Goal: Task Accomplishment & Management: Use online tool/utility

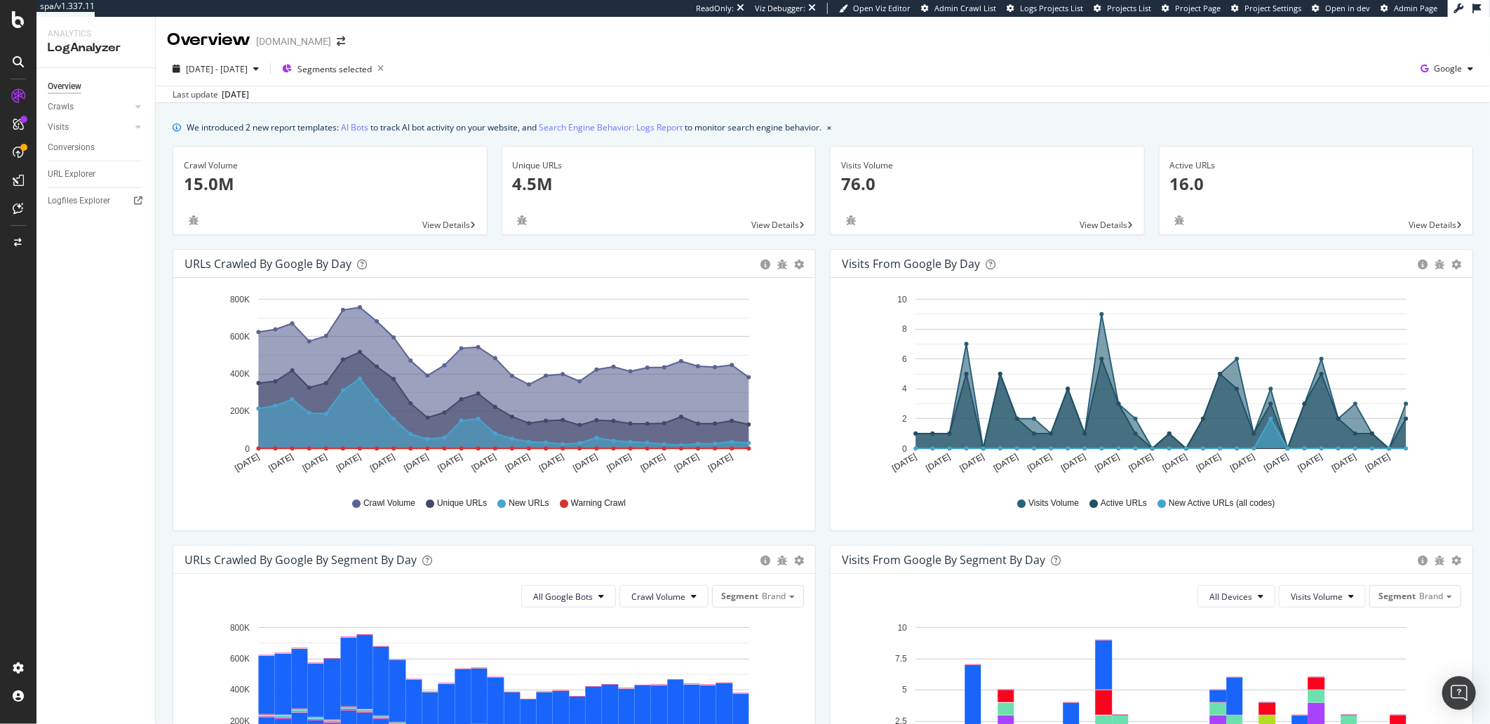
scroll to position [4, 0]
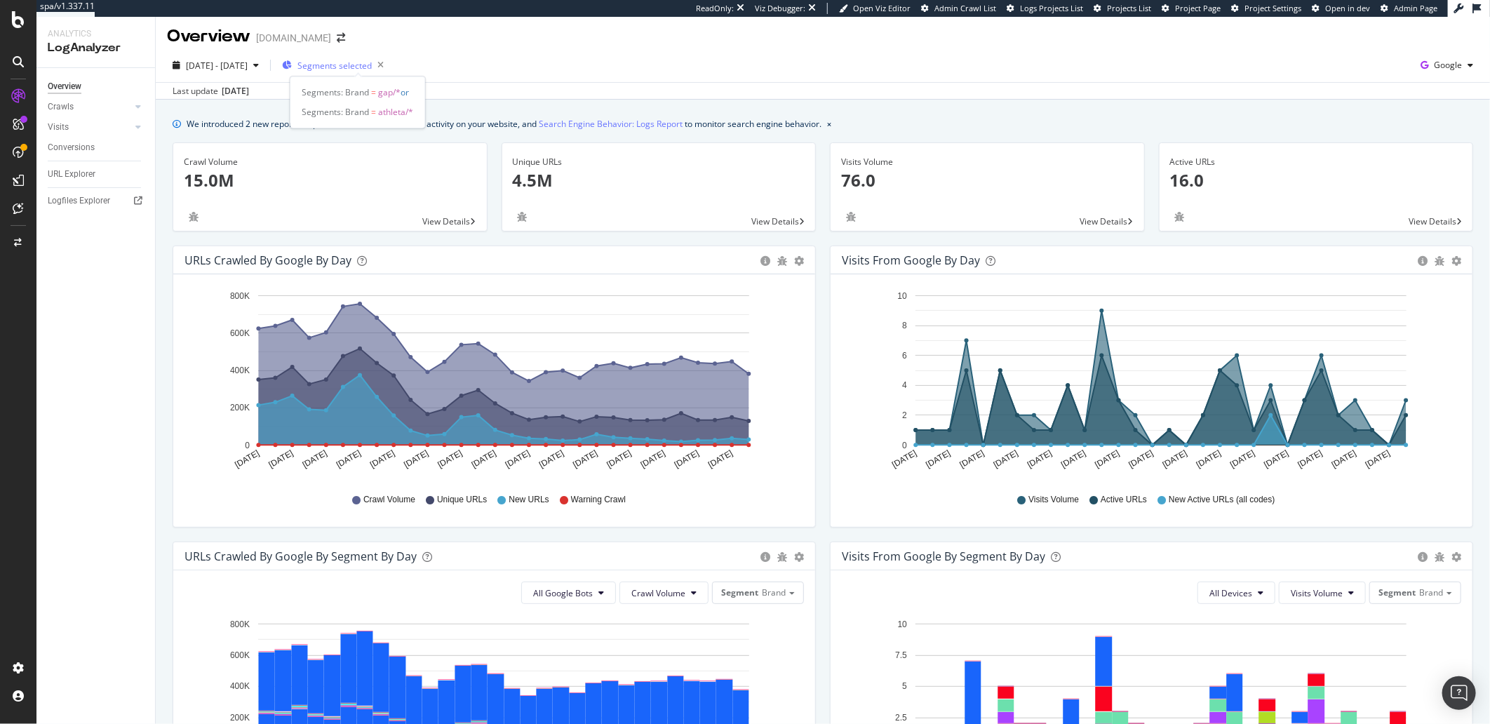
click at [354, 65] on span "Segments selected" at bounding box center [334, 66] width 74 height 12
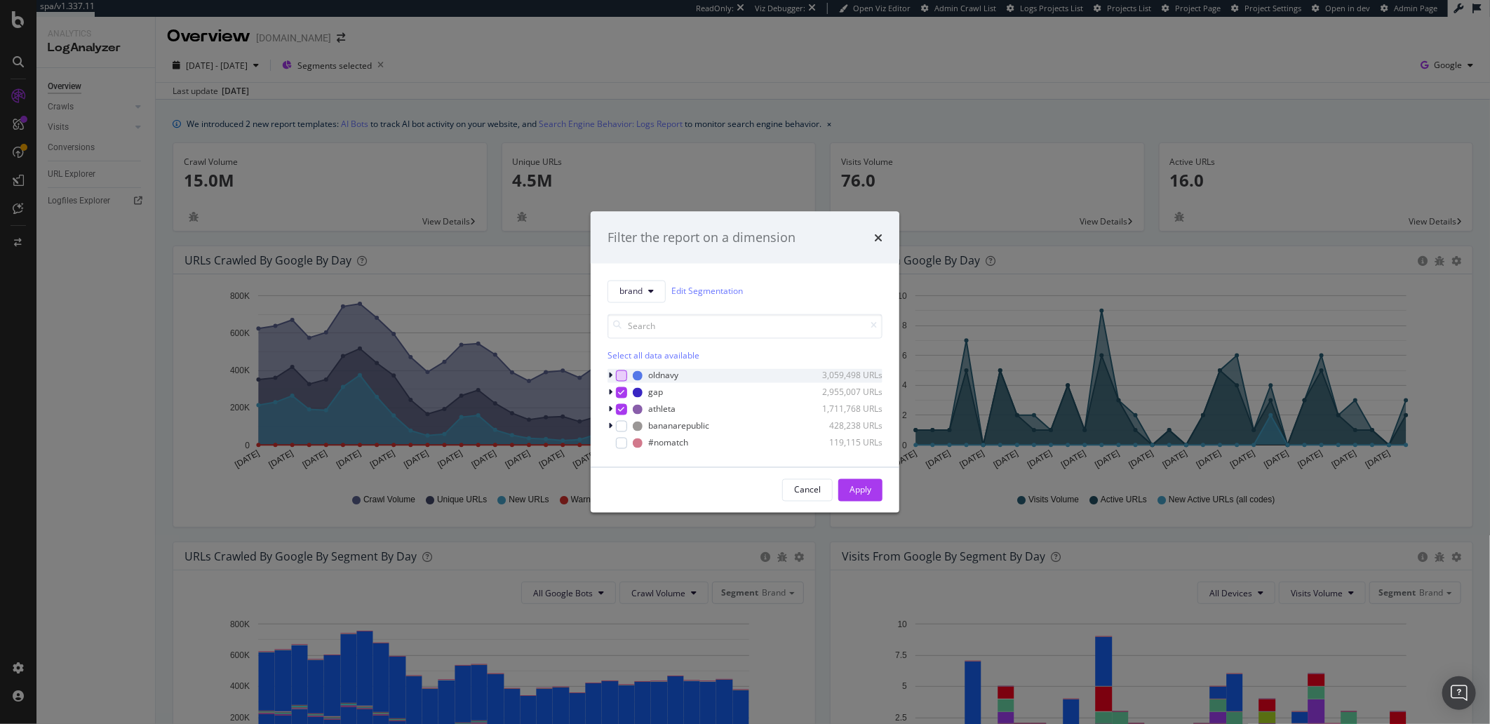
click at [616, 373] on div "modal" at bounding box center [621, 375] width 11 height 11
click at [621, 424] on div "modal" at bounding box center [621, 425] width 11 height 11
click at [622, 413] on icon "modal" at bounding box center [622, 409] width 6 height 7
click at [620, 398] on div "gap 2,955,007 URLs" at bounding box center [745, 392] width 275 height 14
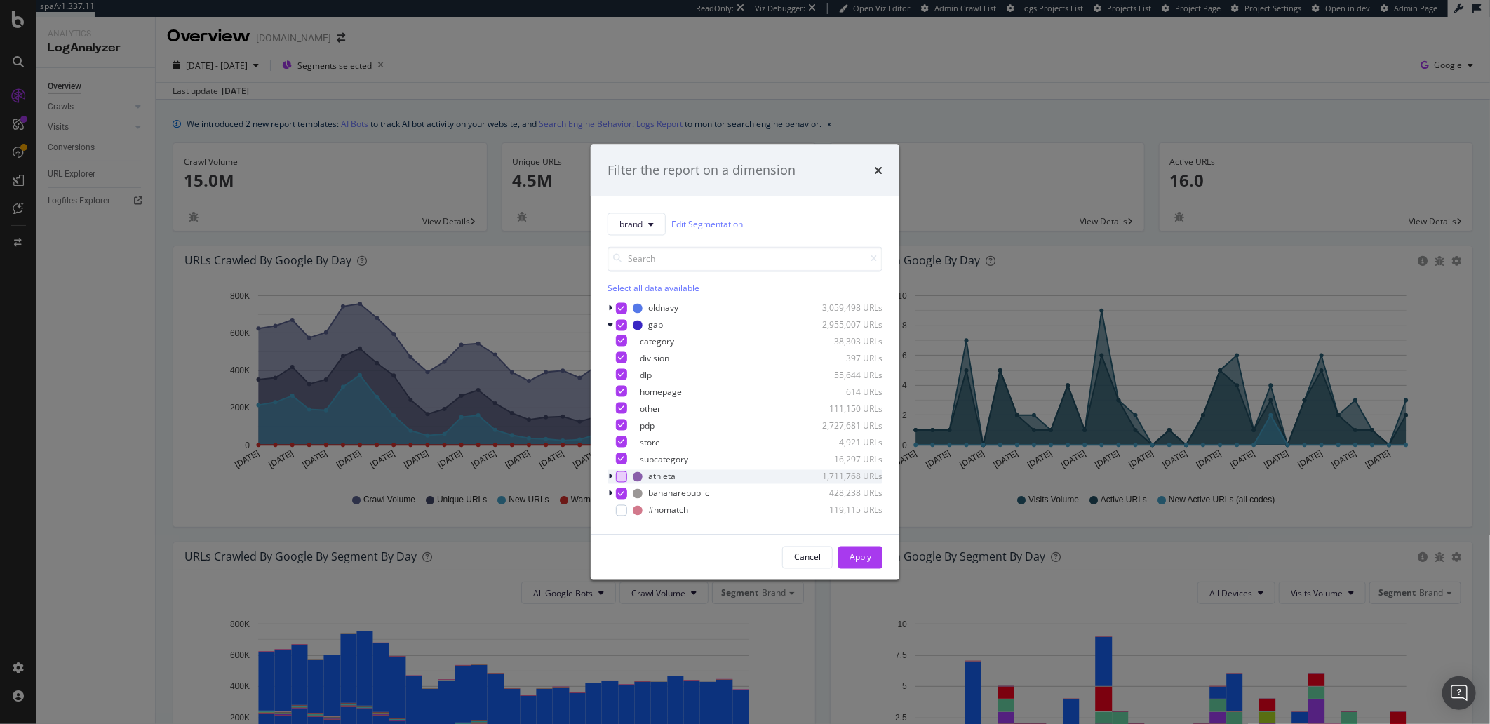
click at [618, 333] on div "gap 2,955,007 URLs category 38,303 URLs division 397 URLs dlp 55,644 URLs homep…" at bounding box center [745, 392] width 275 height 149
click at [619, 330] on div "modal" at bounding box center [621, 324] width 11 height 11
click at [868, 556] on div "Apply" at bounding box center [861, 557] width 22 height 12
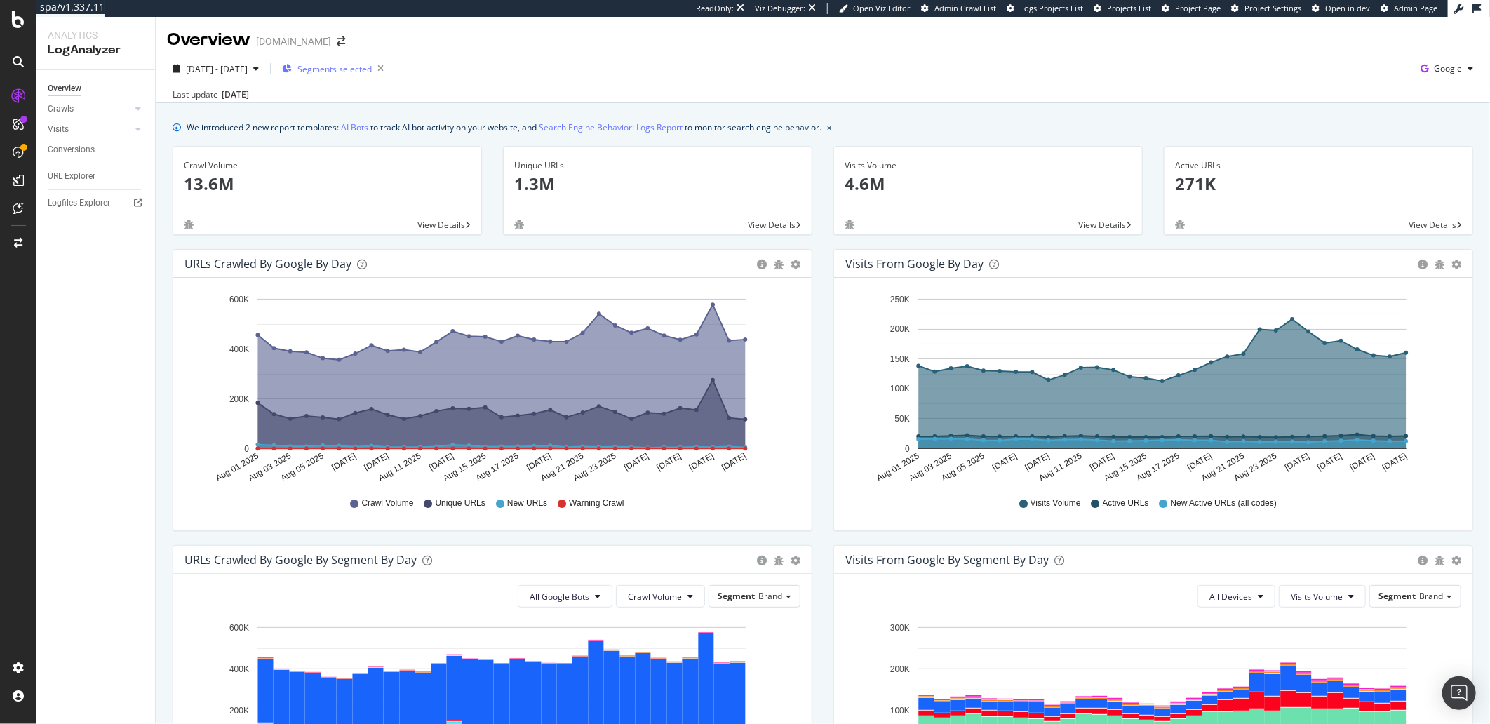
click at [375, 76] on div "Segments selected" at bounding box center [335, 69] width 107 height 20
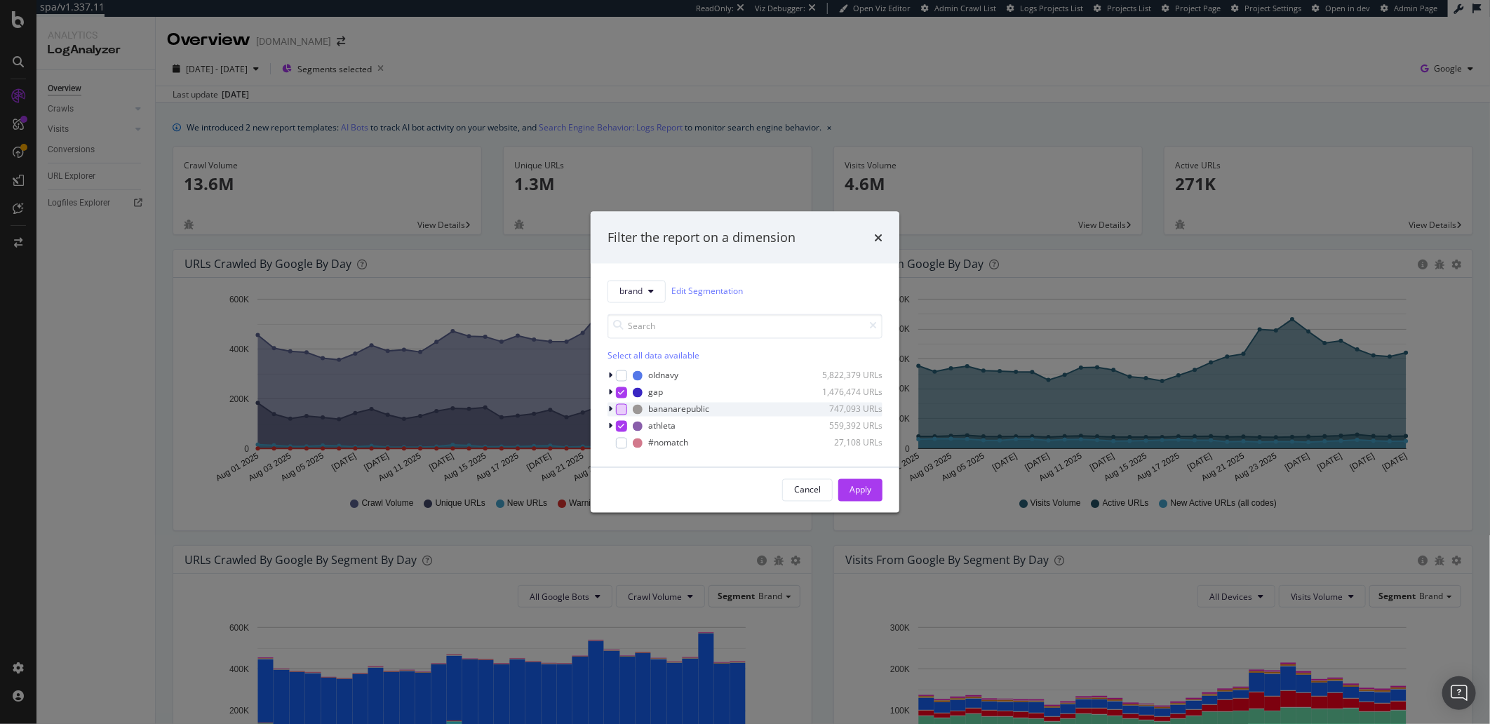
click at [624, 411] on div "modal" at bounding box center [621, 408] width 11 height 11
click at [619, 372] on div "modal" at bounding box center [621, 375] width 11 height 11
click at [620, 387] on div "modal" at bounding box center [621, 392] width 11 height 11
click at [623, 426] on icon "modal" at bounding box center [622, 425] width 6 height 7
click at [858, 503] on div "Cancel Apply" at bounding box center [745, 489] width 309 height 45
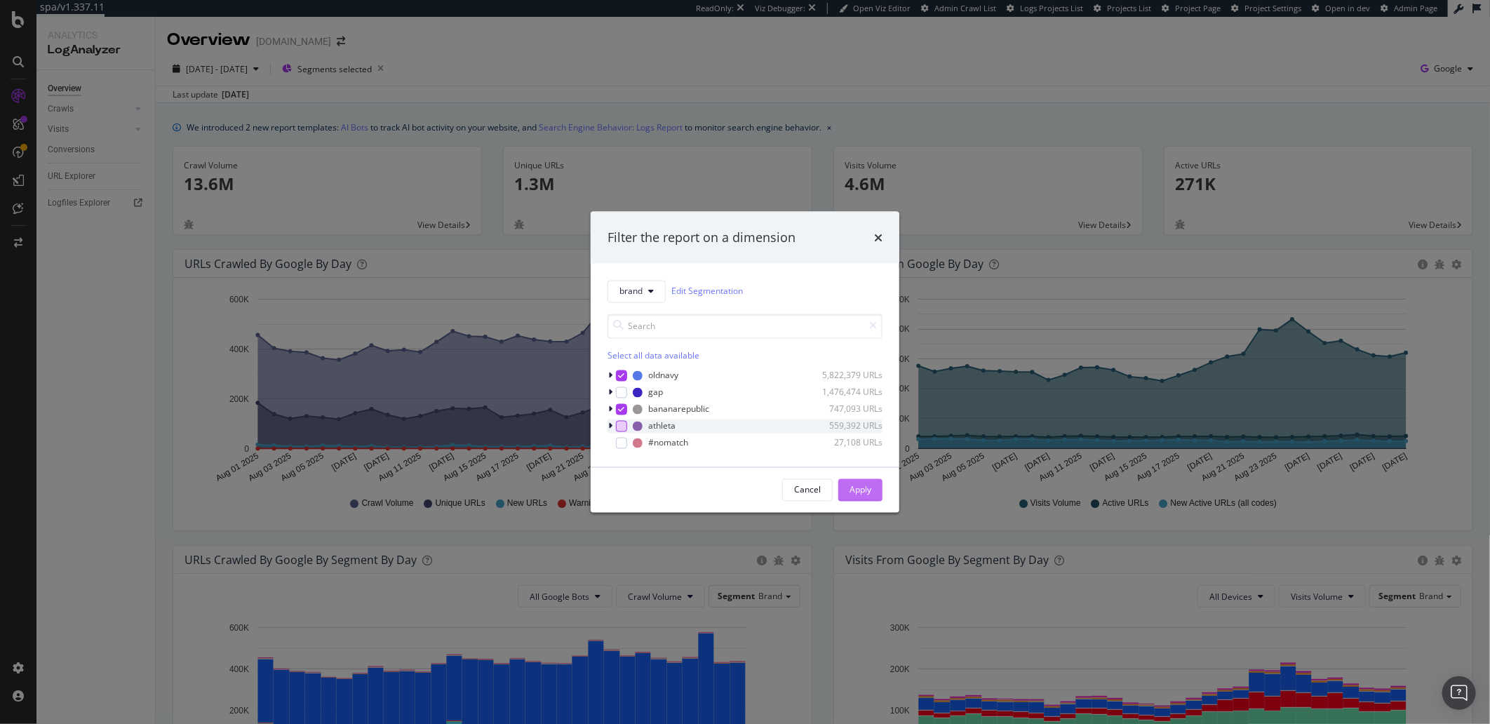
click at [871, 495] on div "Apply" at bounding box center [861, 490] width 22 height 12
